Goal: Entertainment & Leisure: Consume media (video, audio)

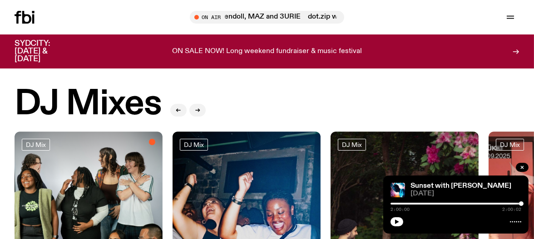
click at [314, 94] on div "DJ Mixes" at bounding box center [267, 104] width 505 height 36
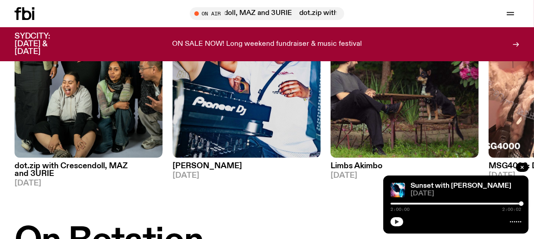
scroll to position [164, 0]
click at [400, 222] on button "button" at bounding box center [396, 221] width 13 height 9
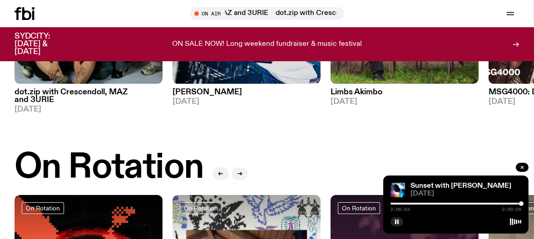
scroll to position [255, 0]
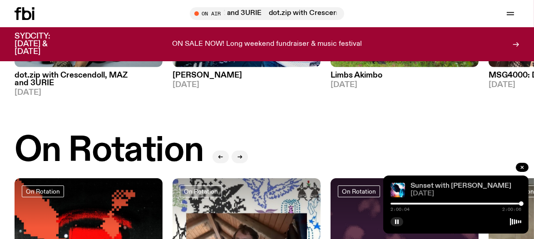
click at [464, 185] on link "Sunset with [PERSON_NAME]" at bounding box center [460, 186] width 101 height 7
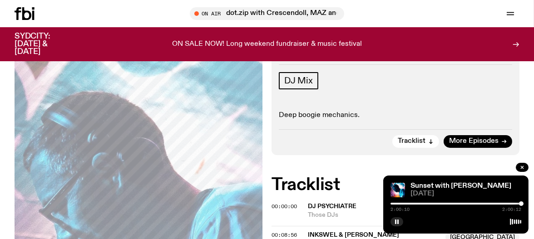
scroll to position [148, 0]
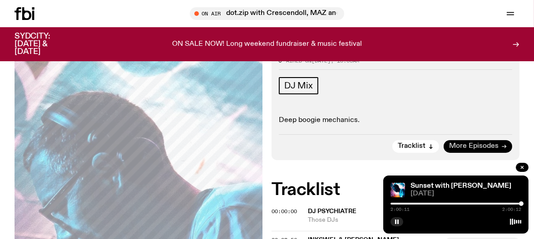
click at [467, 143] on span "More Episodes" at bounding box center [473, 146] width 49 height 7
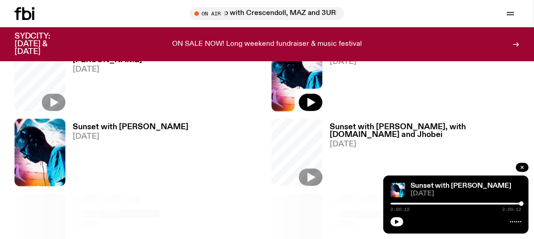
scroll to position [1313, 0]
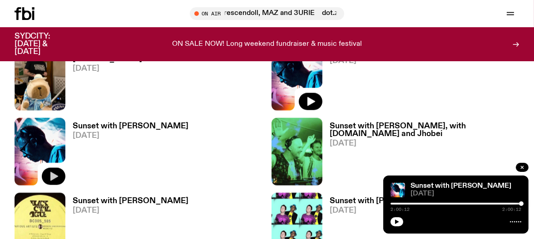
click at [59, 171] on icon "button" at bounding box center [53, 176] width 11 height 11
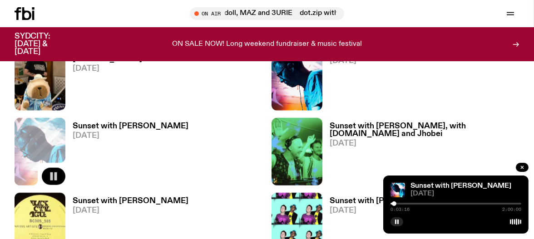
drag, startPoint x: 391, startPoint y: 204, endPoint x: 395, endPoint y: 203, distance: 4.6
click at [395, 203] on div at bounding box center [394, 204] width 5 height 5
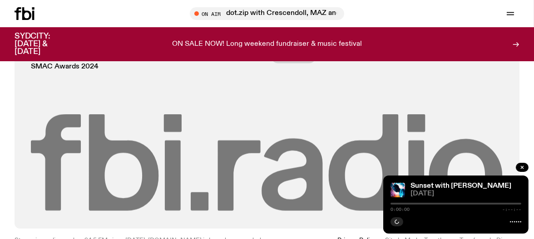
scroll to position [1299, 0]
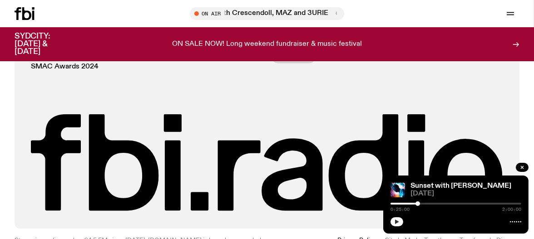
click at [399, 222] on icon "button" at bounding box center [396, 221] width 5 height 5
click at [399, 224] on icon "button" at bounding box center [396, 221] width 5 height 5
